Goal: Check status: Check status

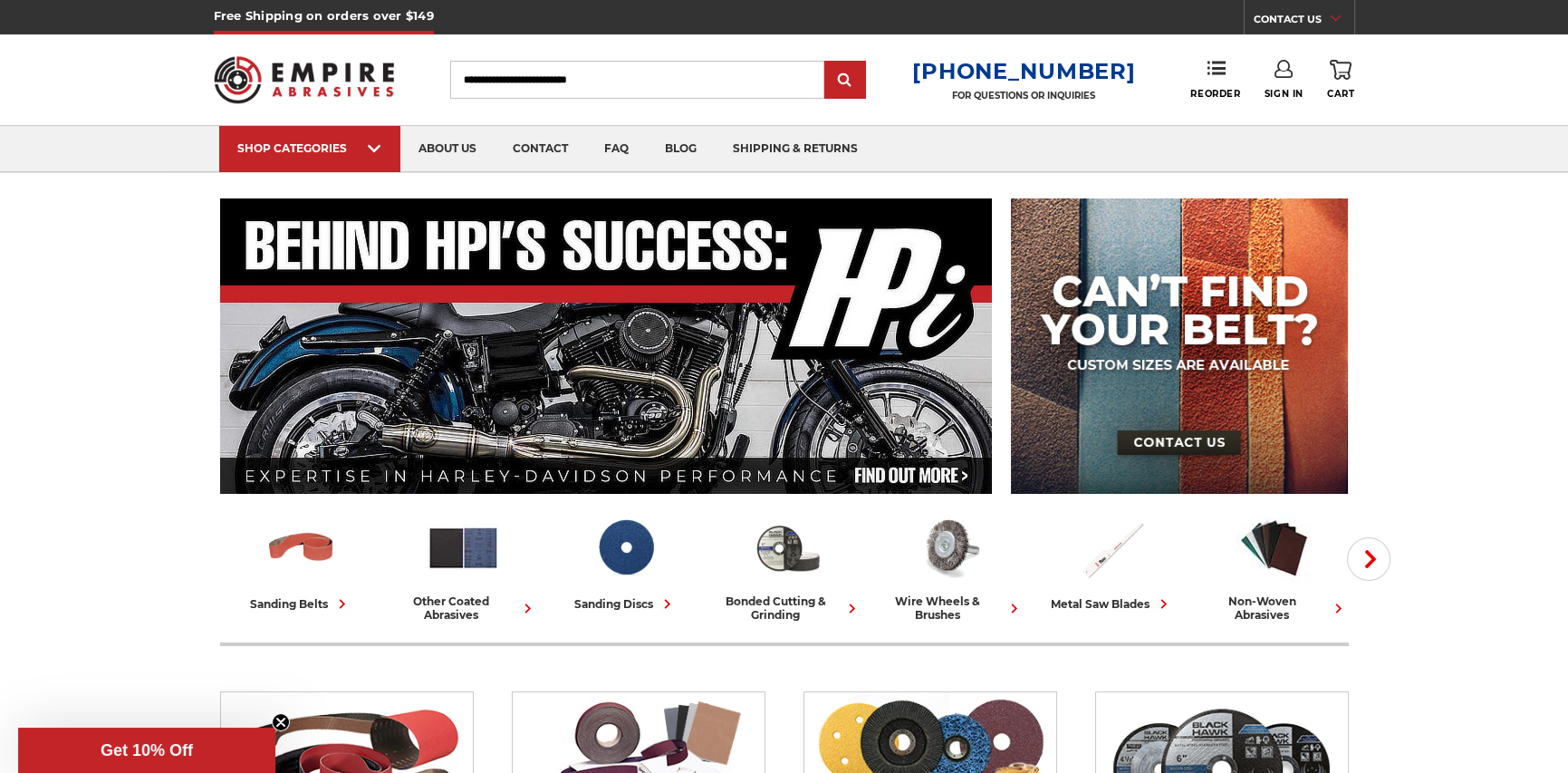
type input "**********"
click at [1273, 86] on link "Sign In" at bounding box center [1283, 80] width 39 height 40
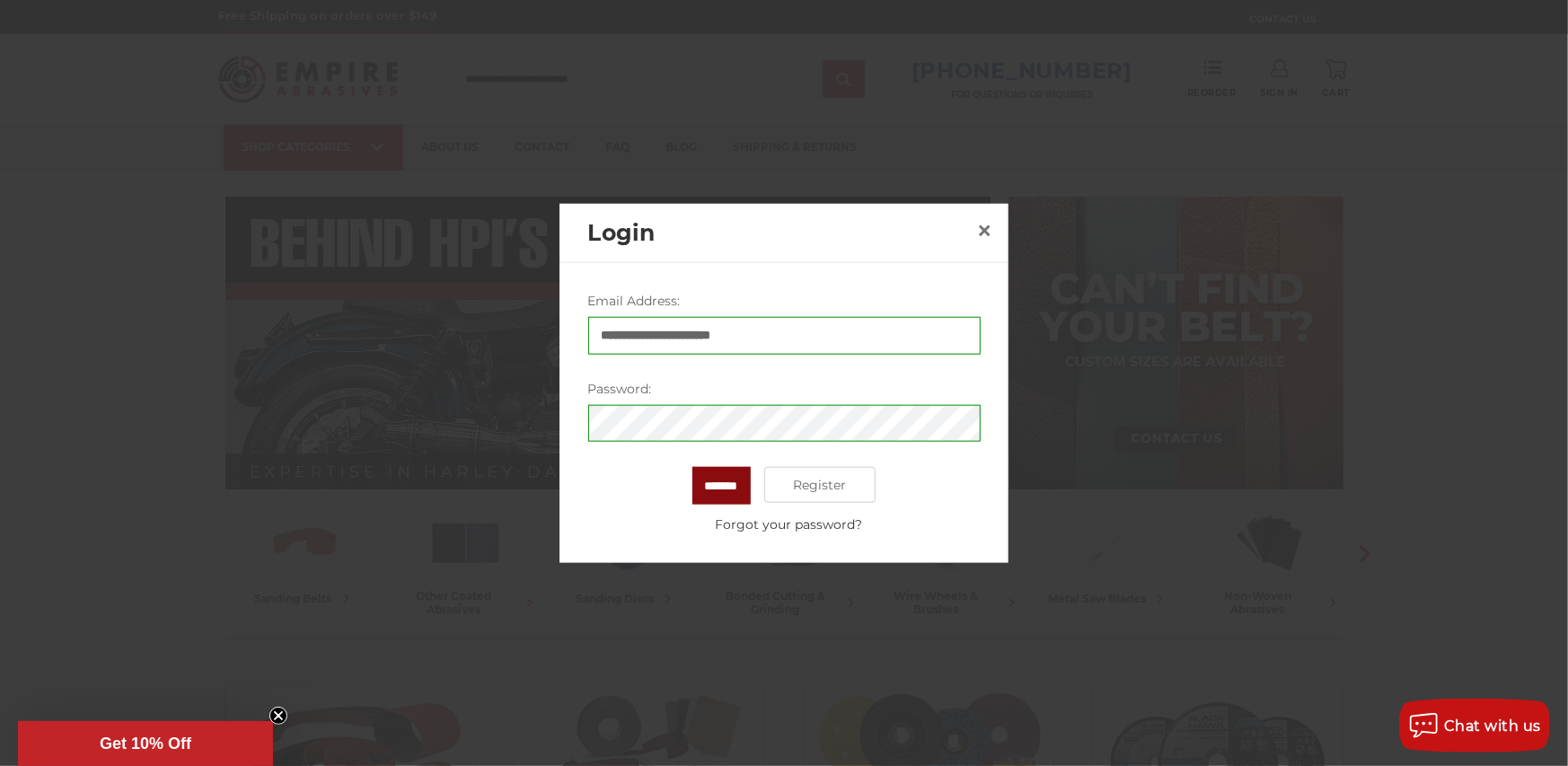
click at [730, 485] on input "*******" at bounding box center [722, 486] width 59 height 38
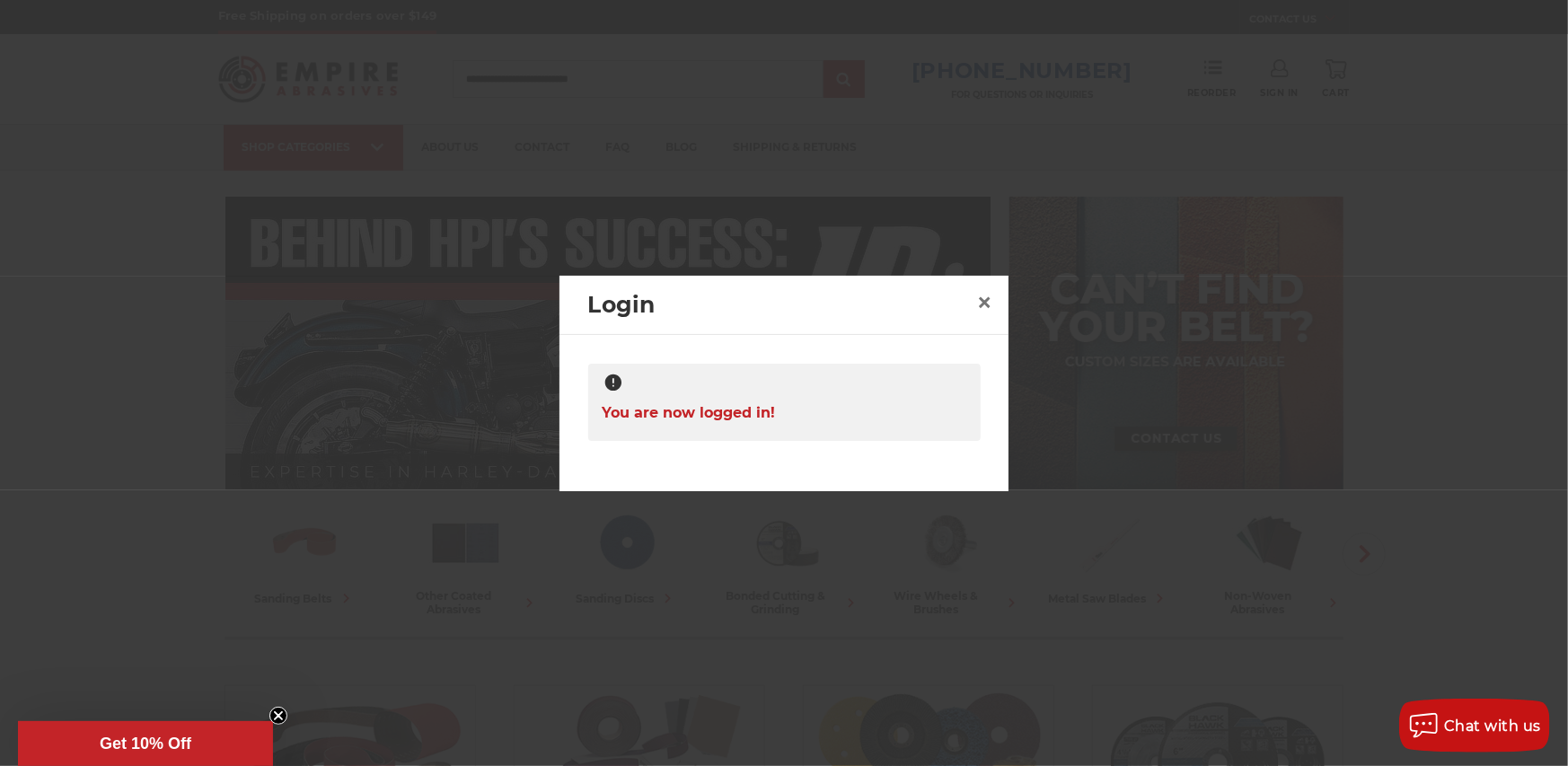
click at [1355, 98] on div at bounding box center [784, 383] width 1568 height 766
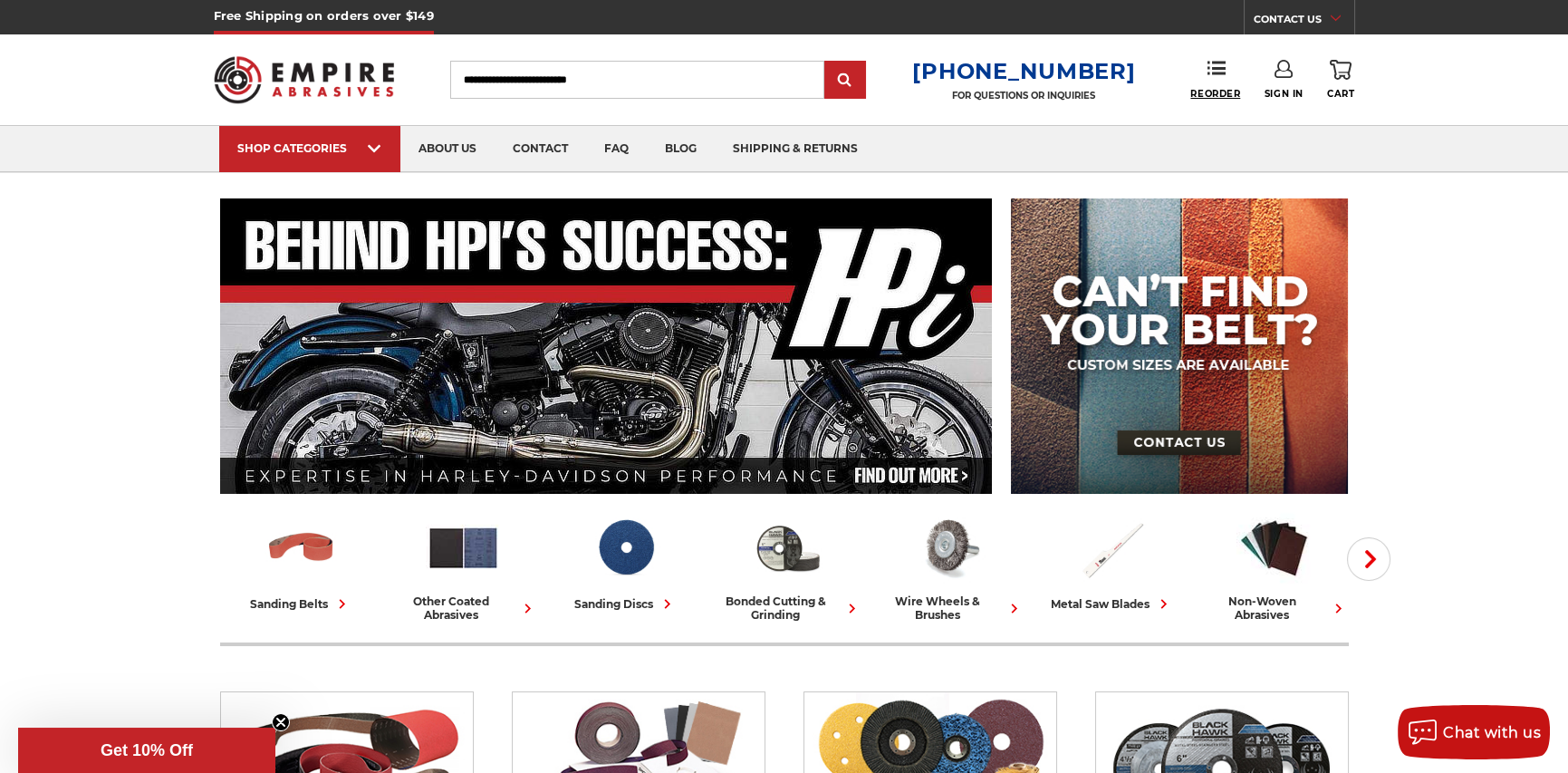
click at [1208, 72] on icon at bounding box center [1216, 68] width 18 height 18
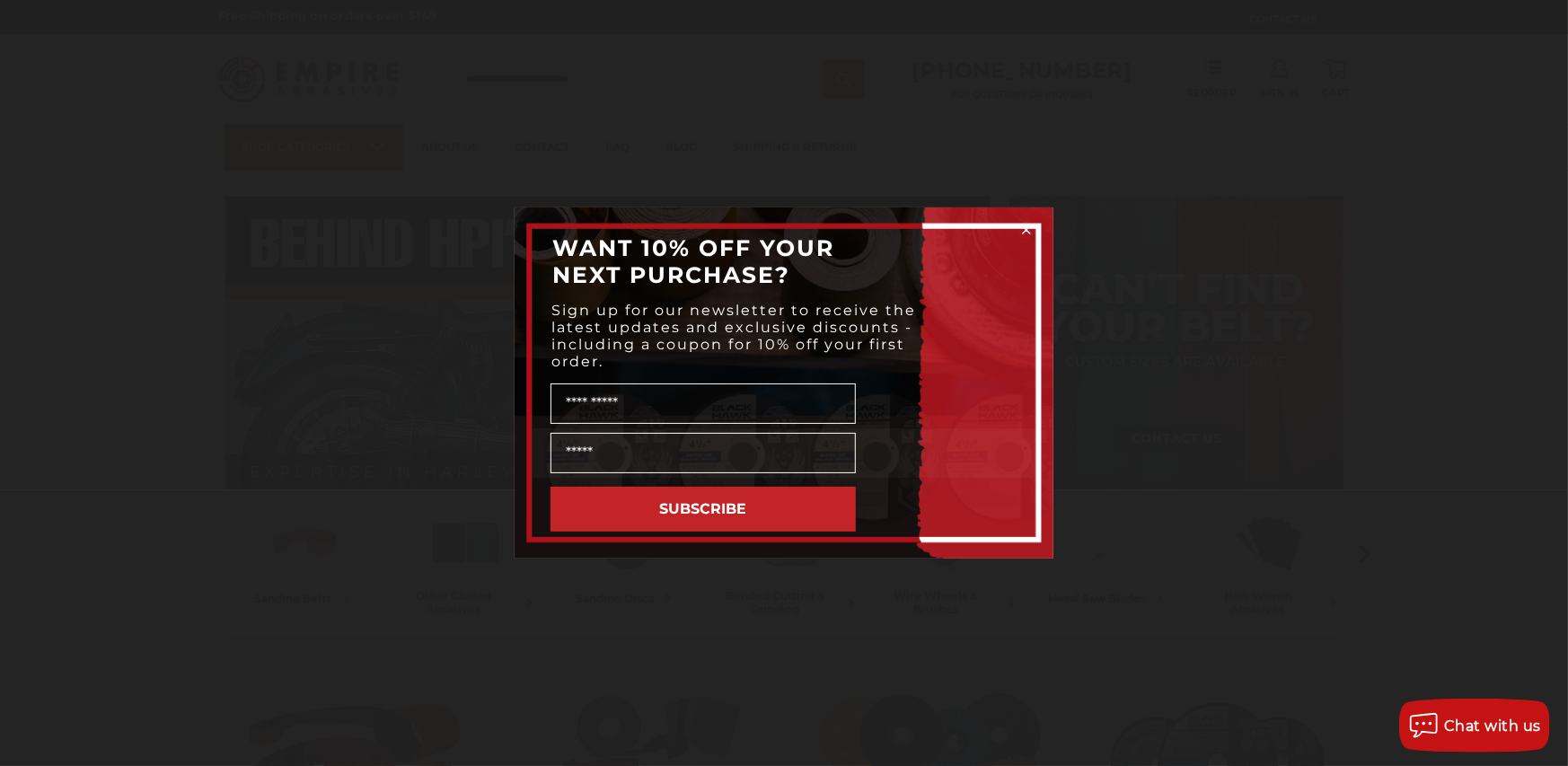
click at [1022, 224] on circle "Close dialog" at bounding box center [1027, 230] width 17 height 17
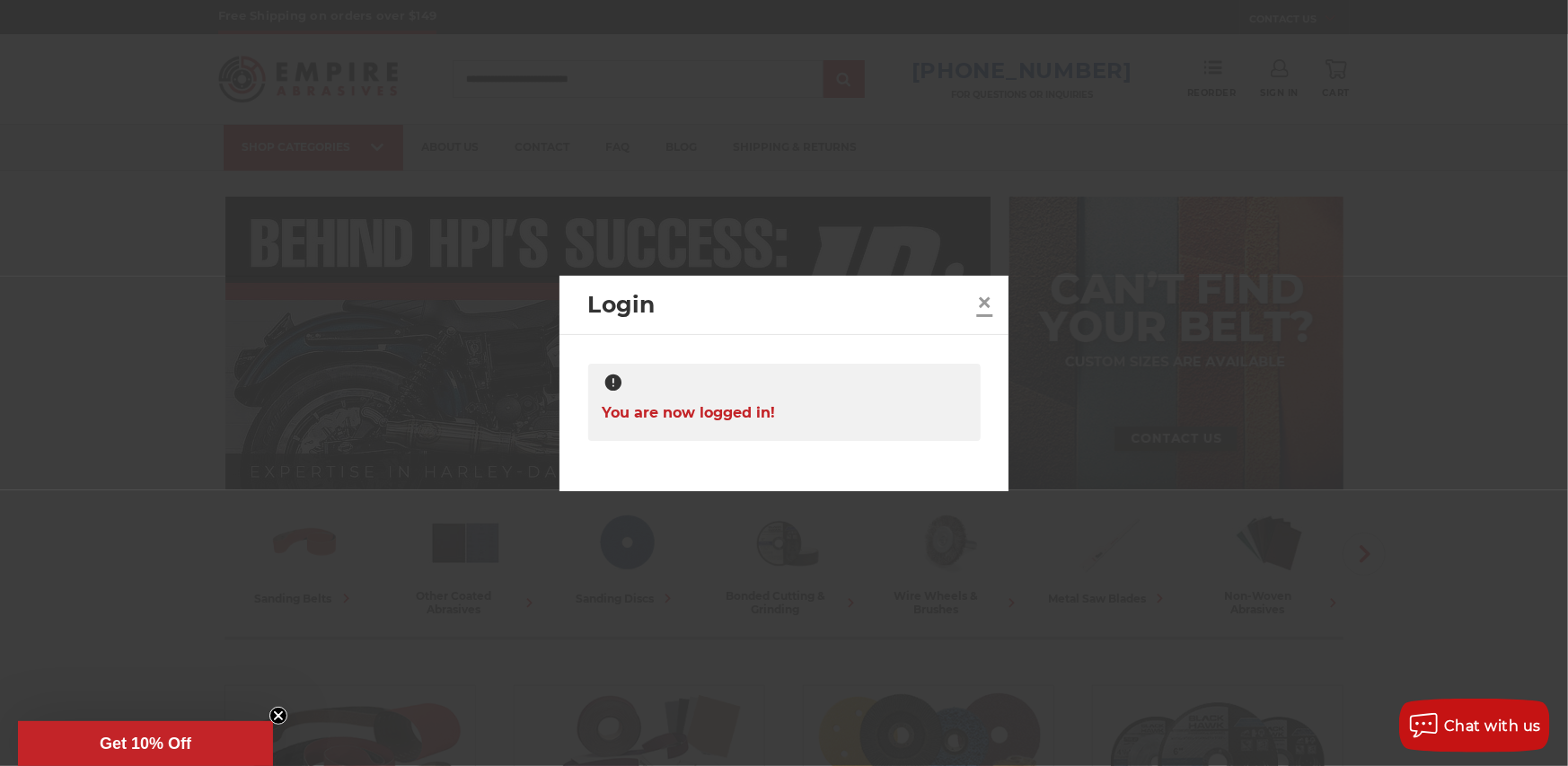
click at [980, 299] on span "×" at bounding box center [984, 301] width 16 height 35
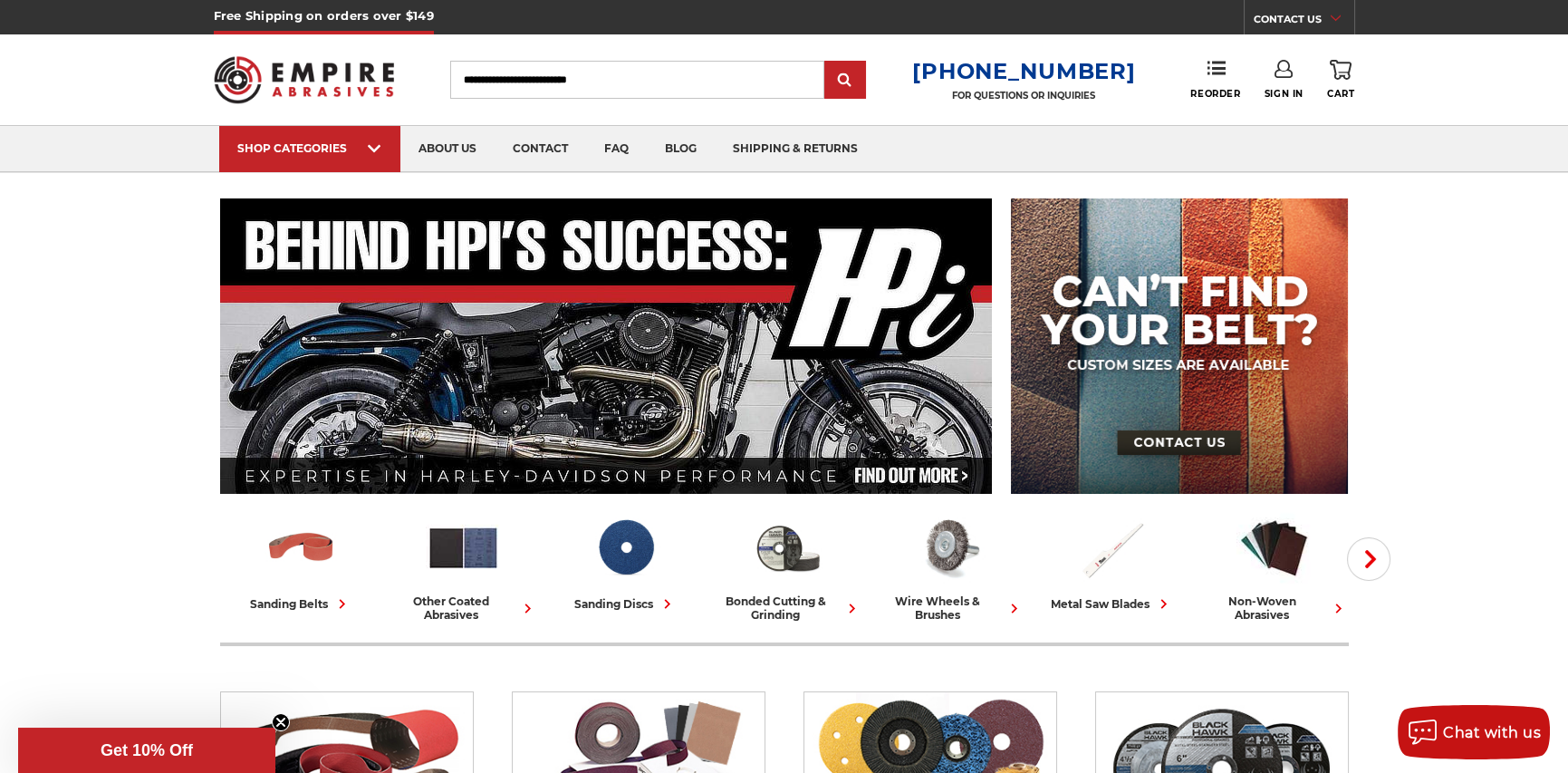
click at [1282, 72] on icon at bounding box center [1283, 69] width 18 height 18
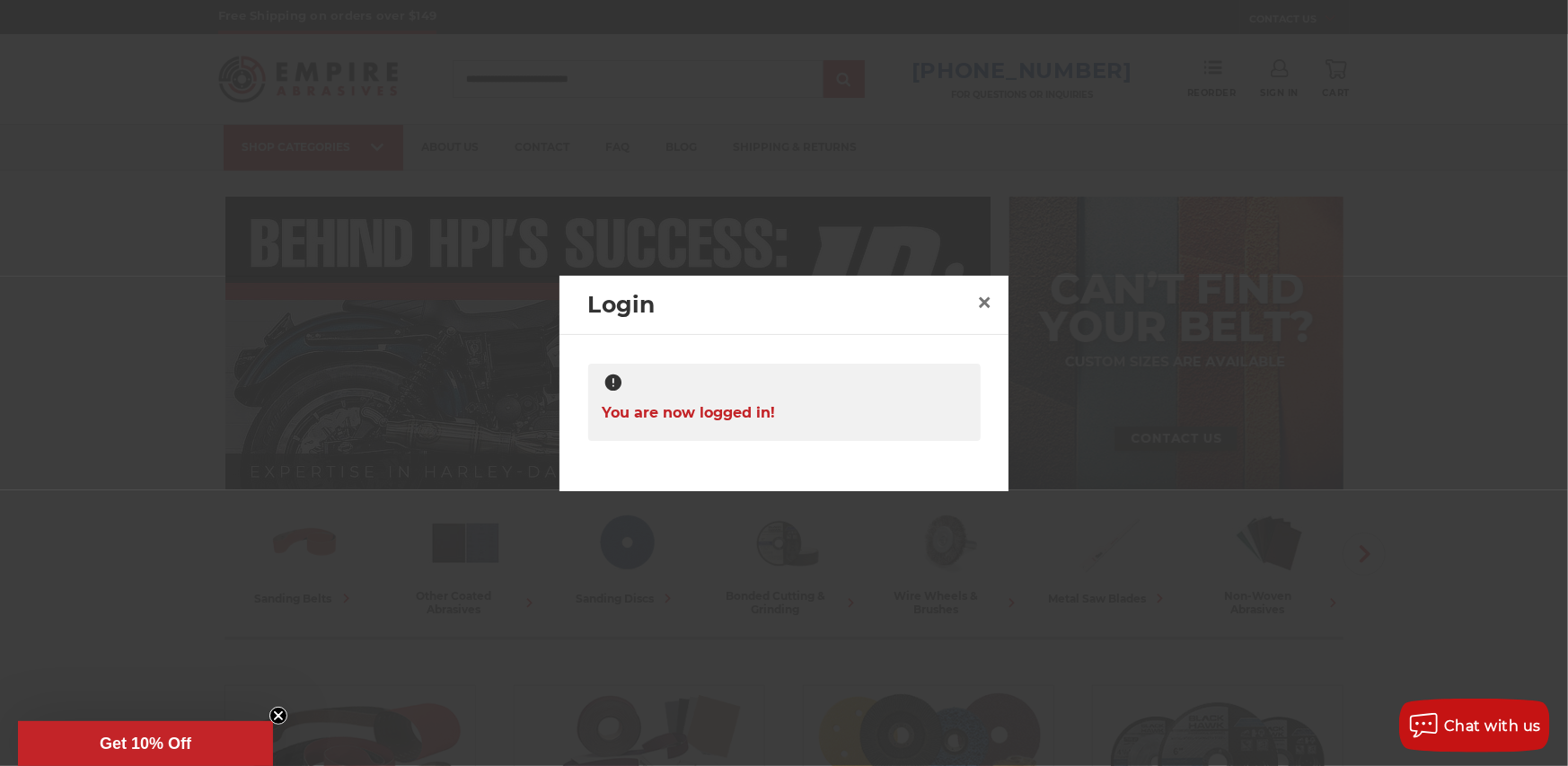
click at [956, 204] on div at bounding box center [784, 383] width 1568 height 766
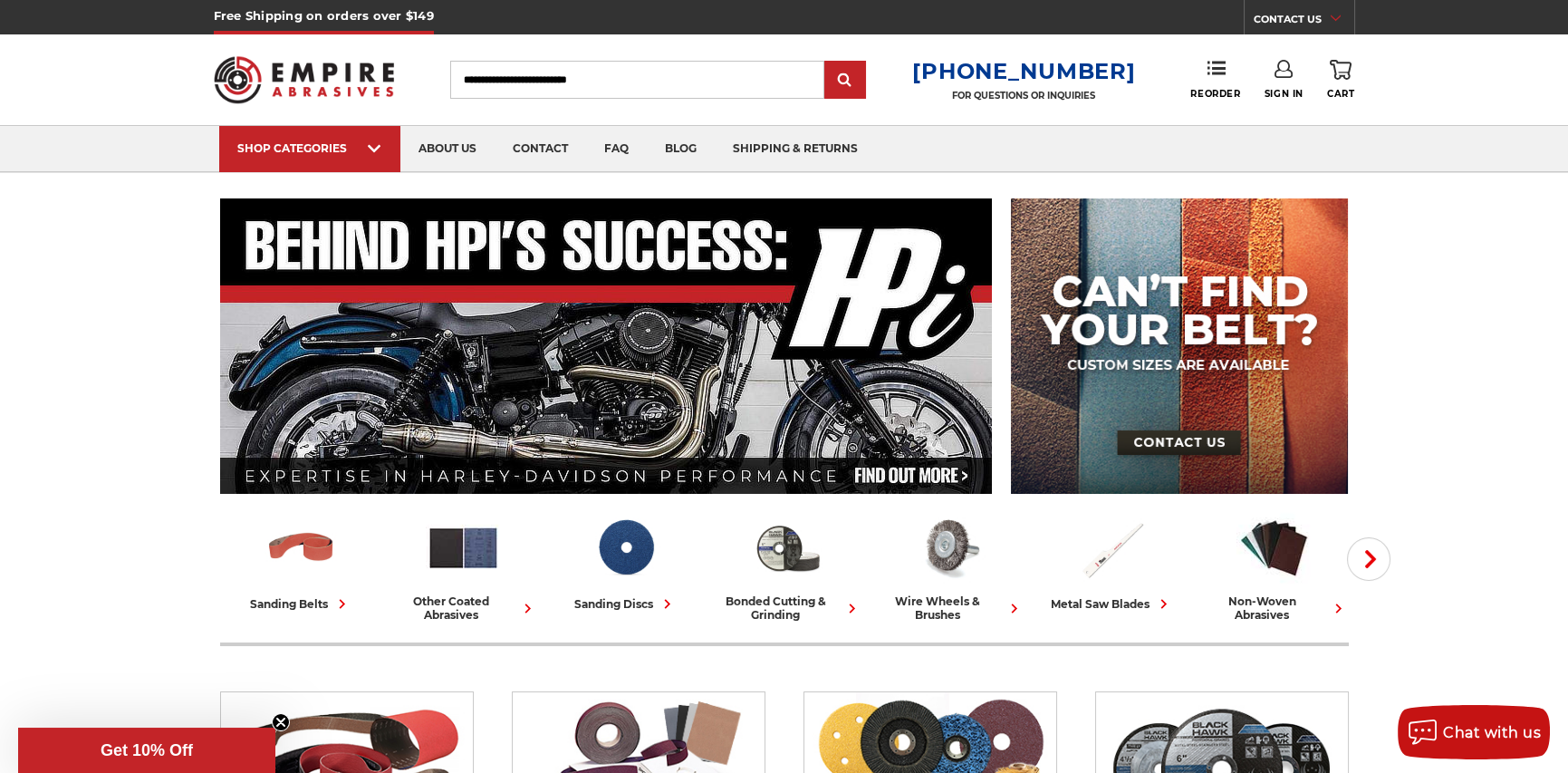
click at [362, 82] on img at bounding box center [305, 79] width 182 height 71
click at [1221, 94] on span "Reorder" at bounding box center [1203, 94] width 50 height 11
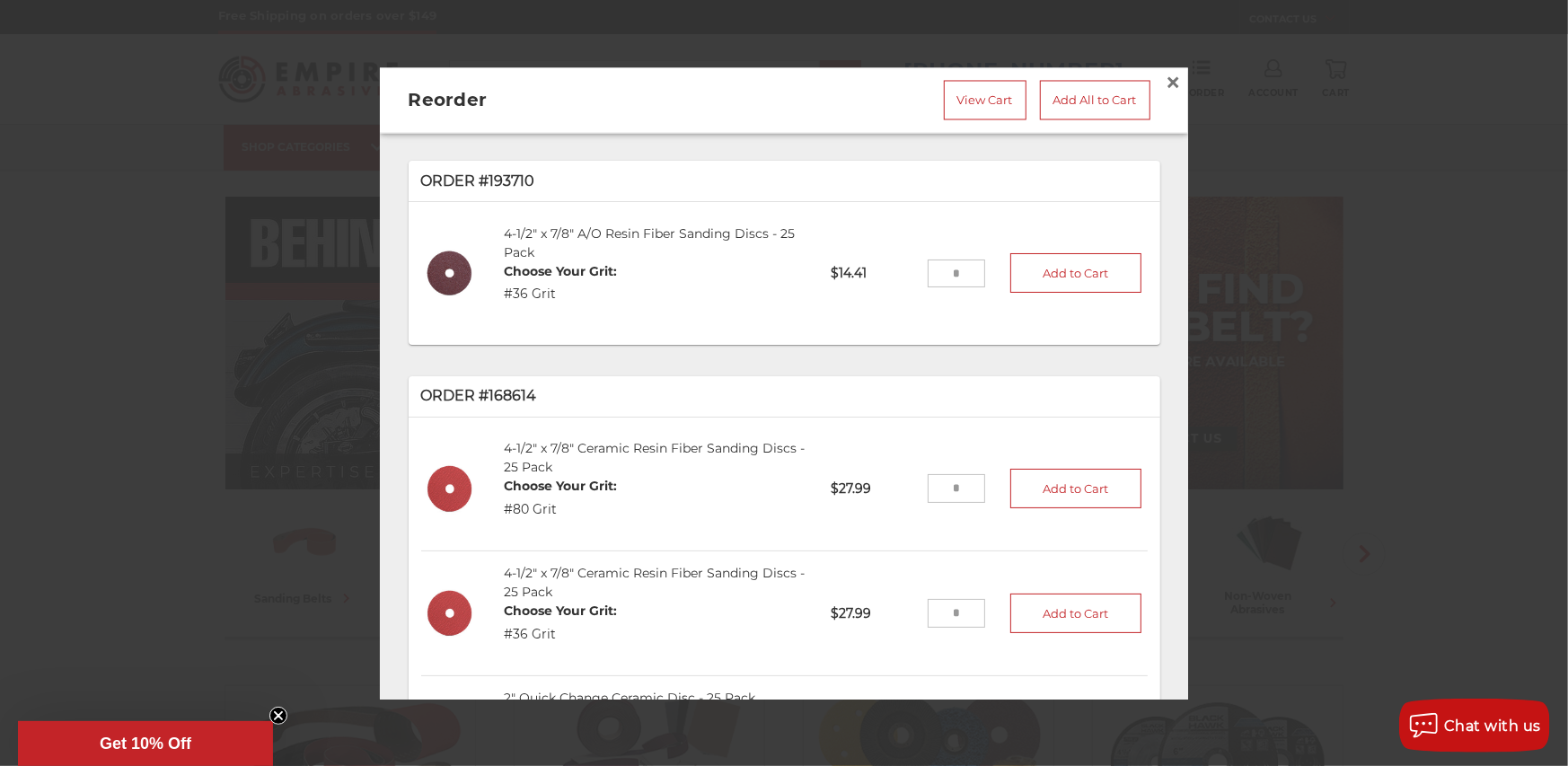
click at [477, 171] on p "Order #193710" at bounding box center [784, 181] width 727 height 22
click at [509, 170] on p "Order #193710" at bounding box center [784, 181] width 727 height 22
click at [175, 176] on div at bounding box center [784, 383] width 1568 height 766
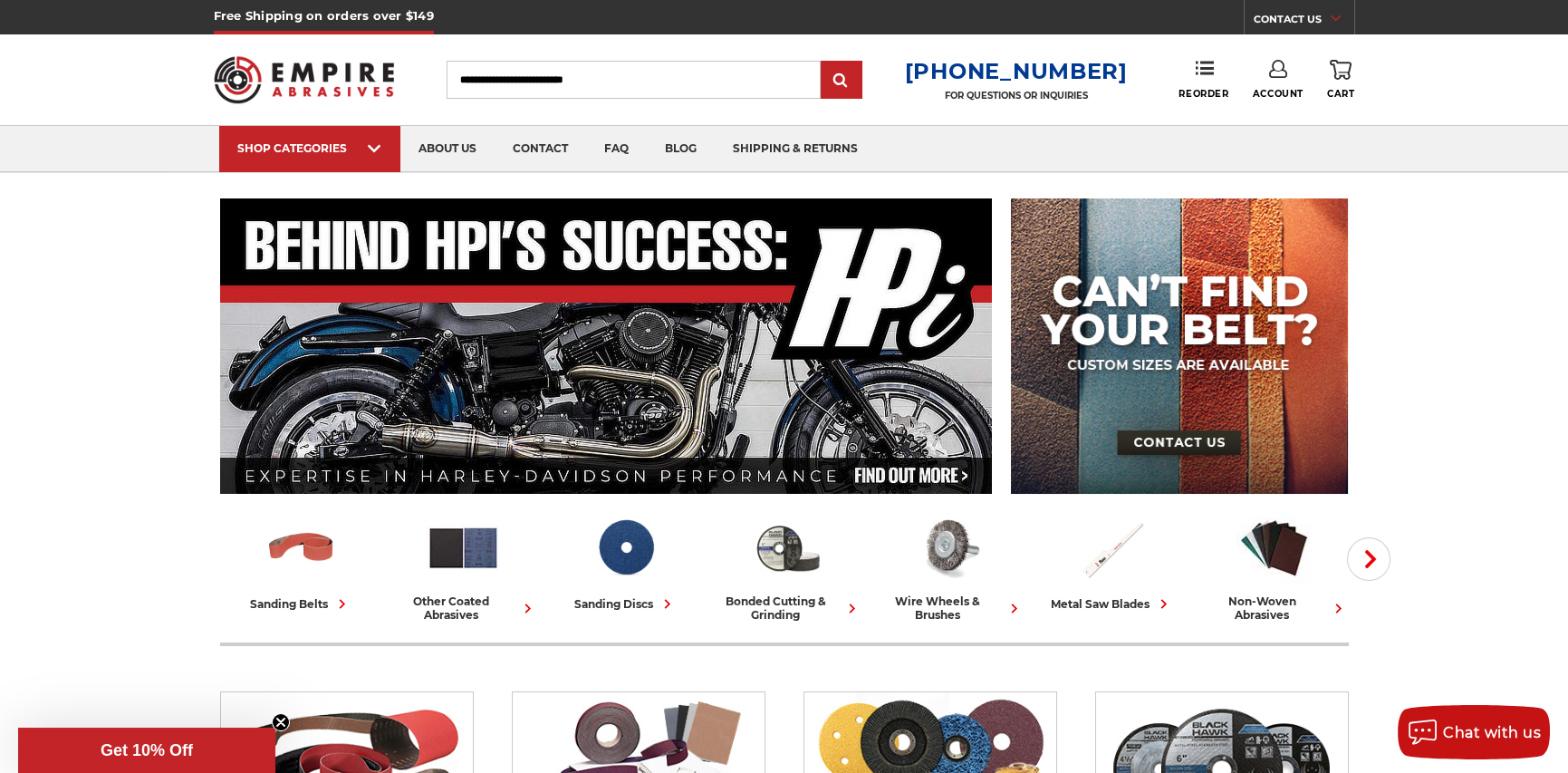
click at [1269, 61] on icon at bounding box center [1278, 69] width 18 height 18
click at [1268, 100] on link "Account" at bounding box center [1278, 118] width 130 height 34
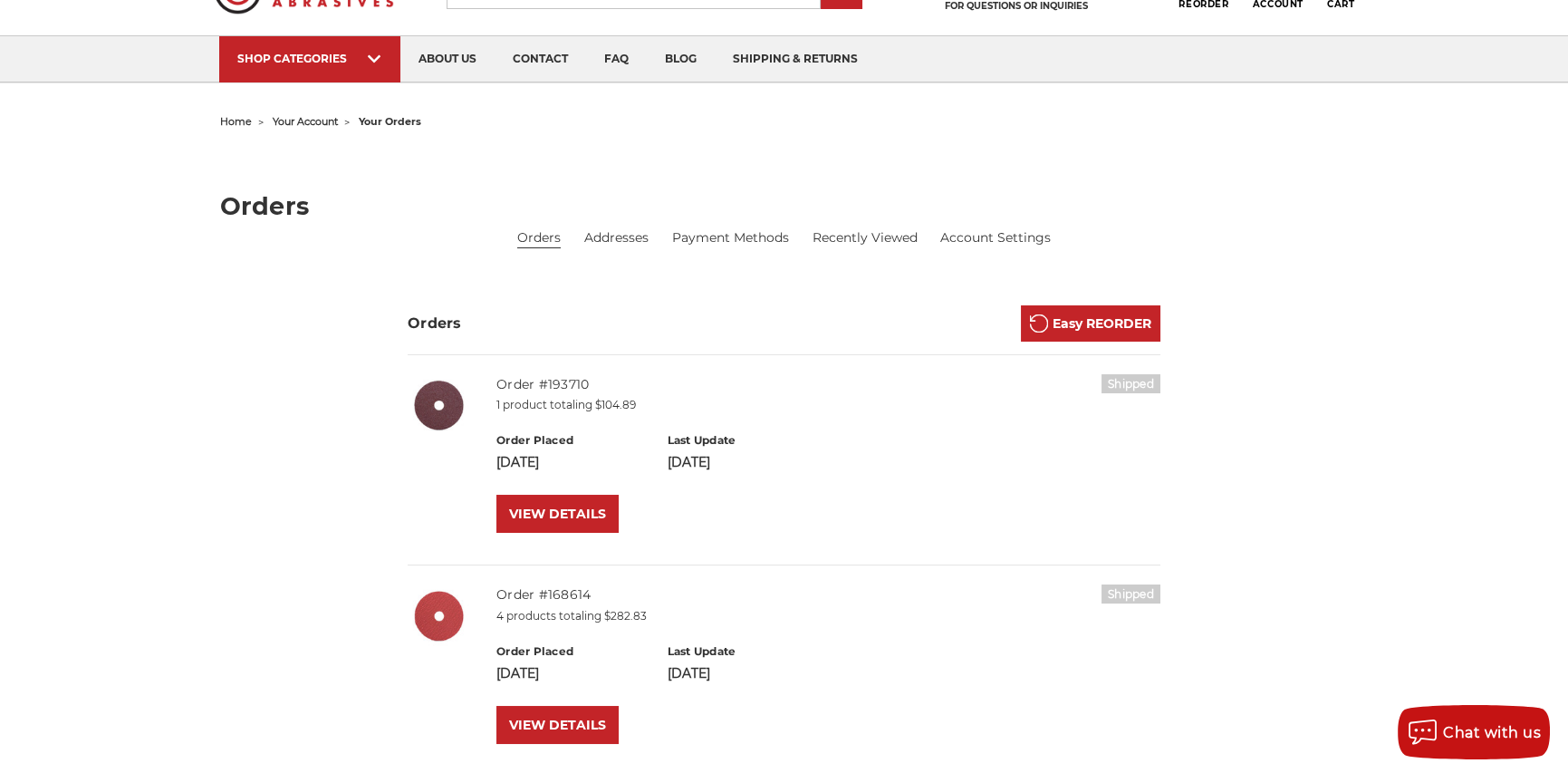
scroll to position [91, 0]
click at [537, 509] on link "VIEW DETAILS" at bounding box center [557, 513] width 122 height 38
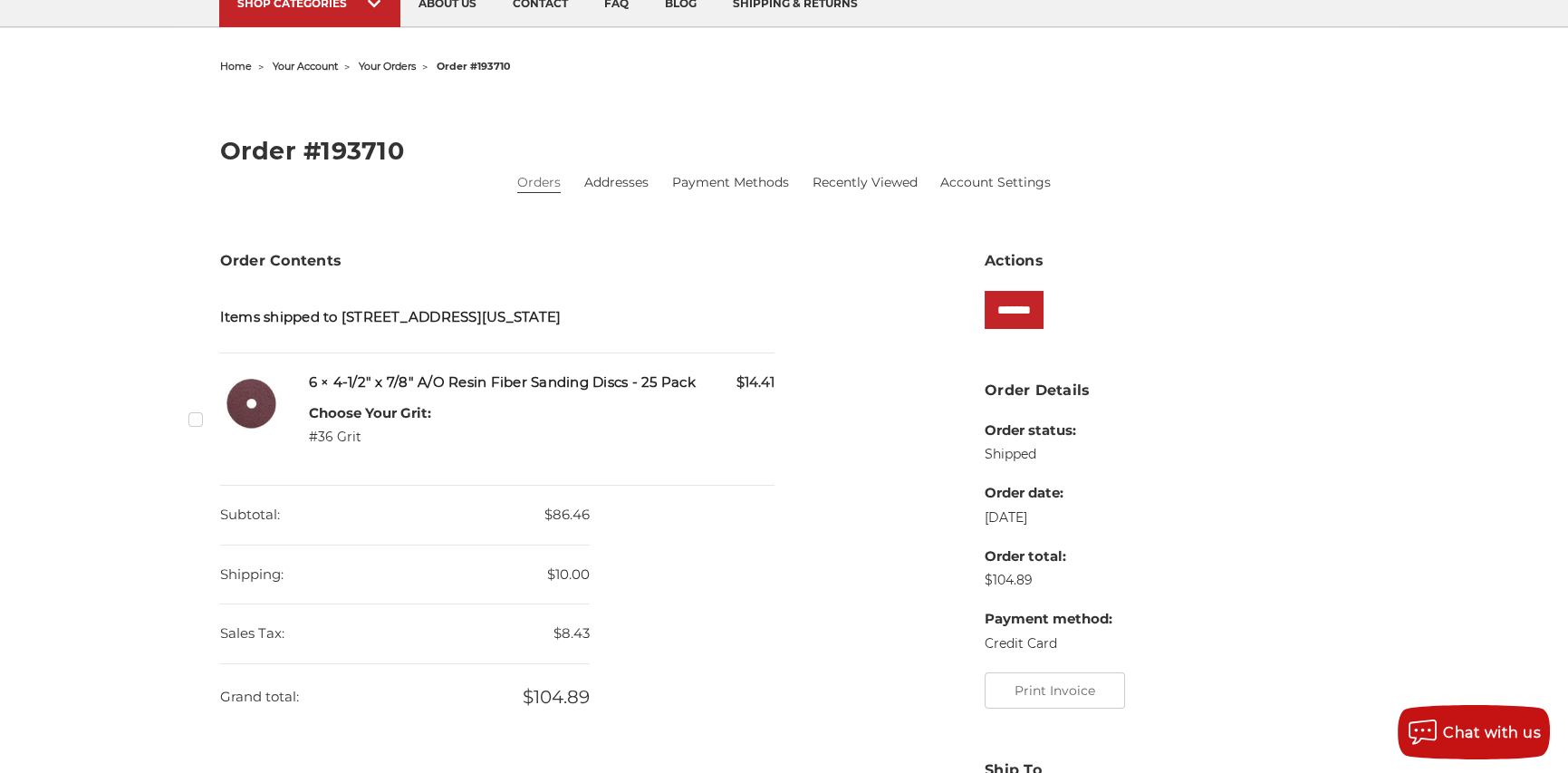
scroll to position [271, 0]
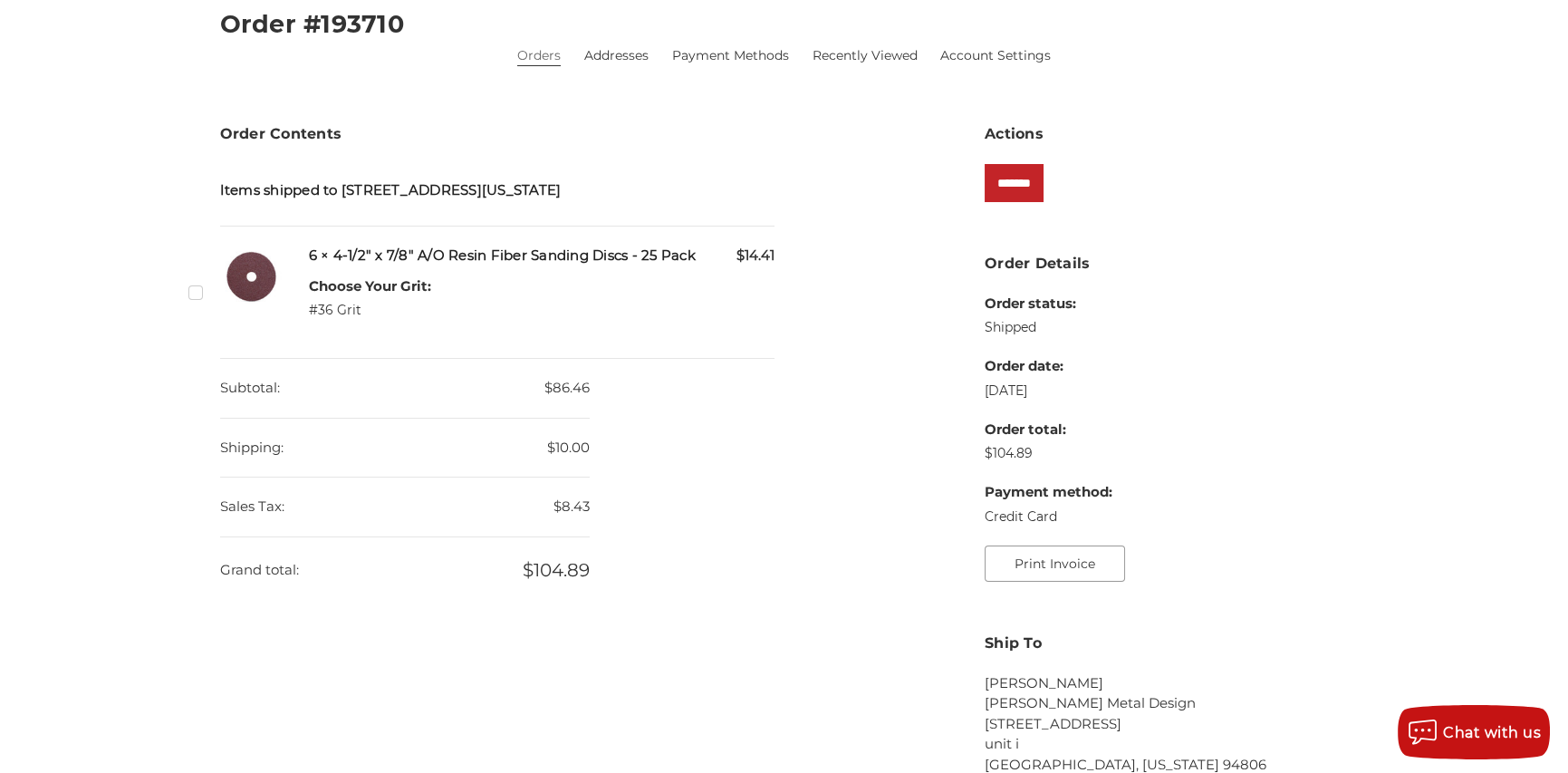
click at [1045, 548] on button "Print Invoice" at bounding box center [1054, 564] width 140 height 36
